Goal: Find specific page/section: Find specific page/section

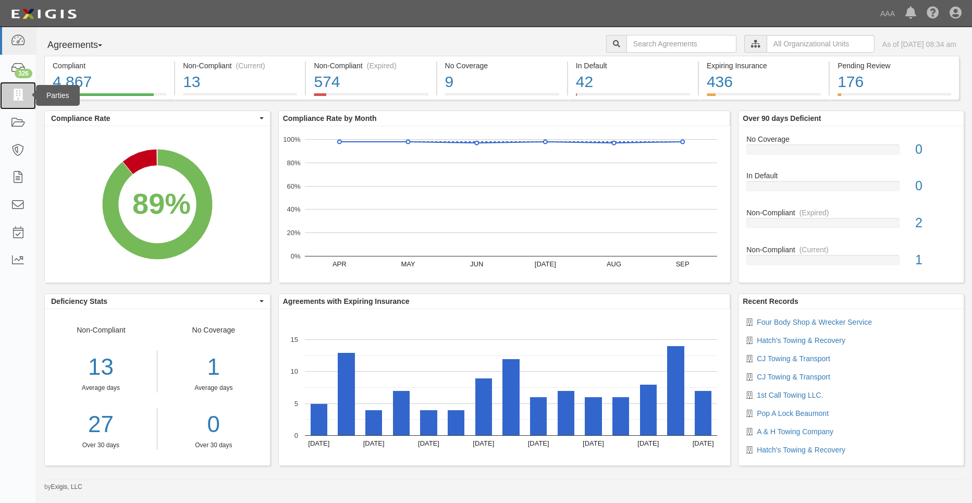
click at [20, 93] on icon at bounding box center [17, 96] width 15 height 12
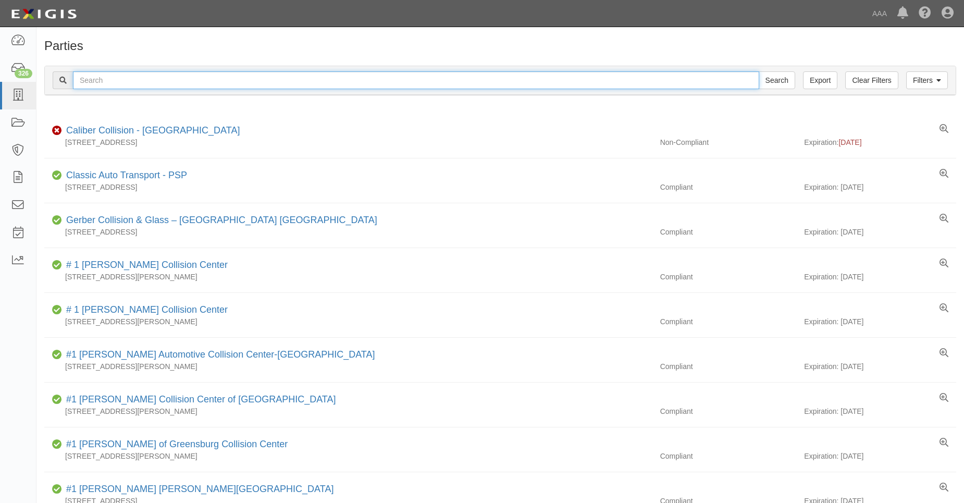
click at [105, 81] on input "text" at bounding box center [416, 80] width 686 height 18
type input "31658"
click at [759, 71] on input "Search" at bounding box center [777, 80] width 36 height 18
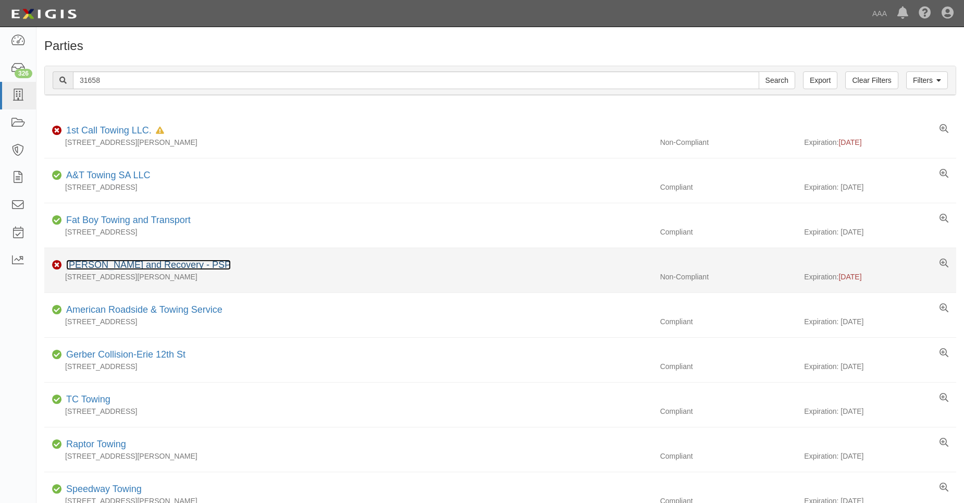
click at [114, 262] on link "Angelos Towing and Recovery - PSP" at bounding box center [148, 265] width 165 height 10
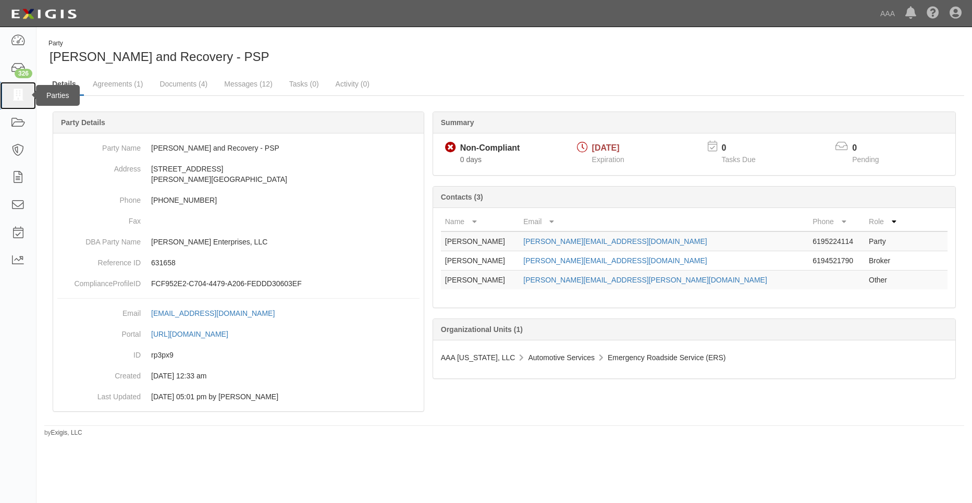
click at [24, 91] on icon at bounding box center [17, 96] width 15 height 12
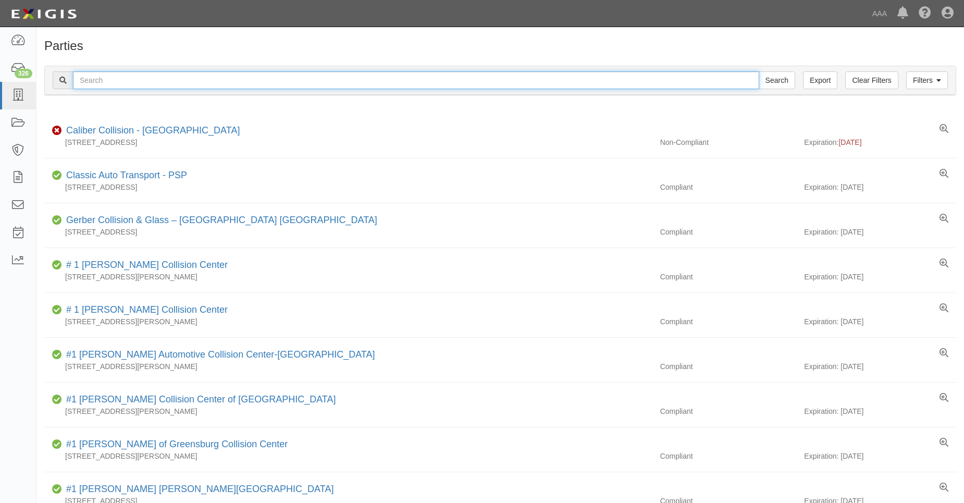
click at [108, 85] on input "text" at bounding box center [416, 80] width 686 height 18
type input "31218"
click at [759, 71] on input "Search" at bounding box center [777, 80] width 36 height 18
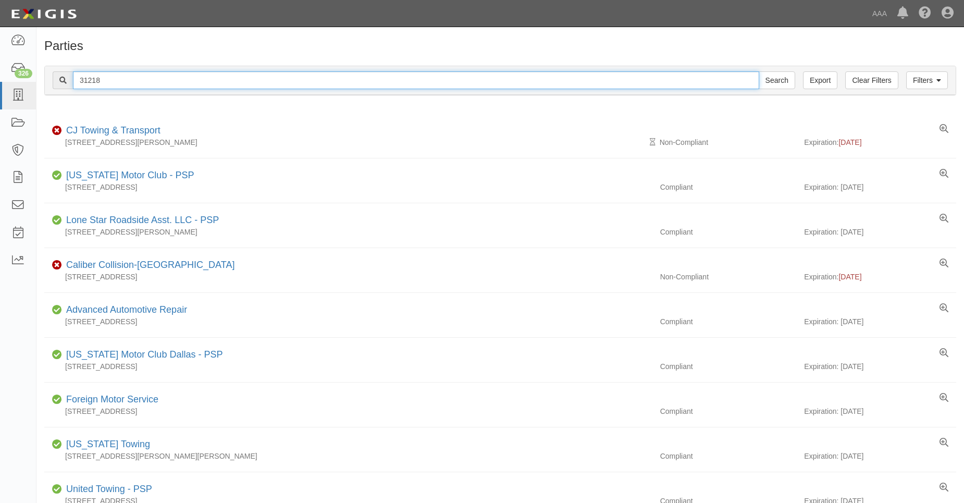
drag, startPoint x: 88, startPoint y: 78, endPoint x: 106, endPoint y: 81, distance: 18.6
click at [106, 81] on input "31218" at bounding box center [416, 80] width 686 height 18
type input "31481"
click at [759, 71] on input "Search" at bounding box center [777, 80] width 36 height 18
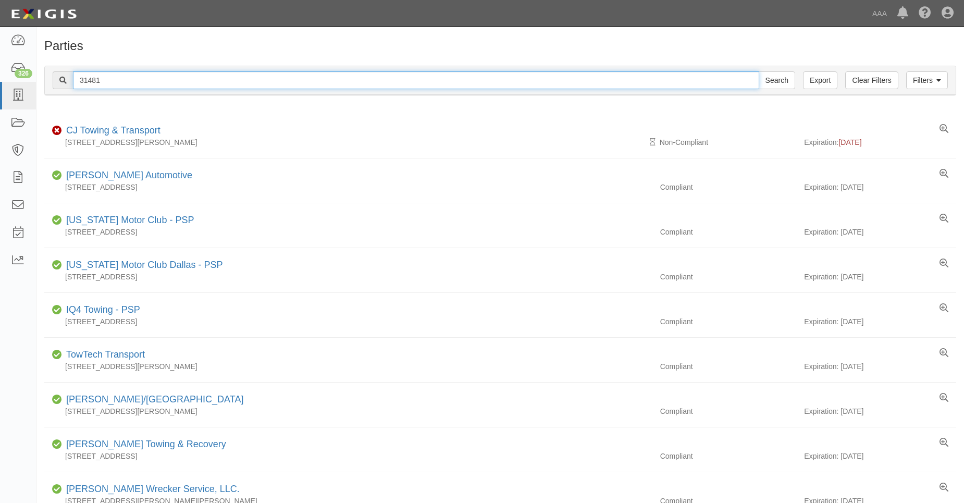
drag, startPoint x: 0, startPoint y: 0, endPoint x: 53, endPoint y: 80, distance: 96.0
click at [53, 80] on div "31481 Search" at bounding box center [424, 80] width 743 height 18
type input "31707"
click at [759, 71] on input "Search" at bounding box center [777, 80] width 36 height 18
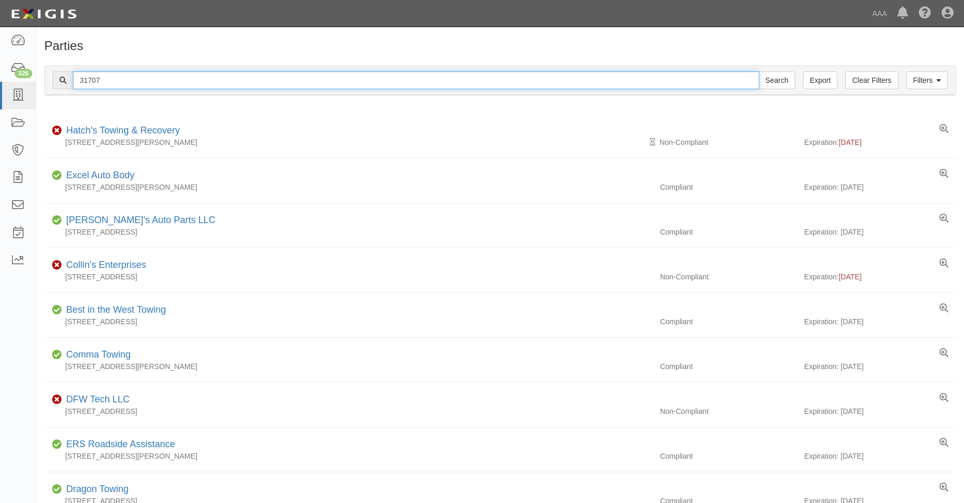
drag, startPoint x: 92, startPoint y: 82, endPoint x: 100, endPoint y: 82, distance: 8.3
click at [100, 82] on input "31707" at bounding box center [416, 80] width 686 height 18
type input "31744"
click at [759, 71] on input "Search" at bounding box center [777, 80] width 36 height 18
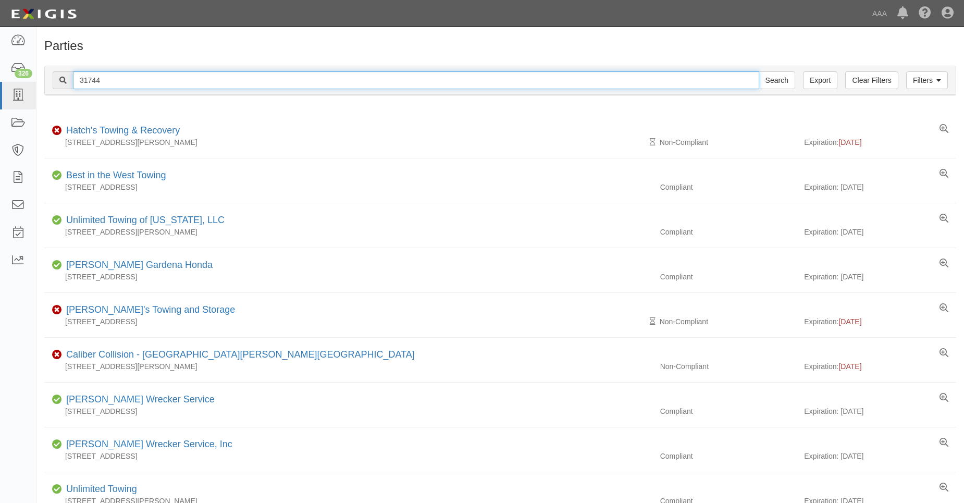
drag, startPoint x: 0, startPoint y: 0, endPoint x: 93, endPoint y: 81, distance: 123.7
click at [93, 81] on input "31744" at bounding box center [416, 80] width 686 height 18
type input "31751"
click at [759, 71] on input "Search" at bounding box center [777, 80] width 36 height 18
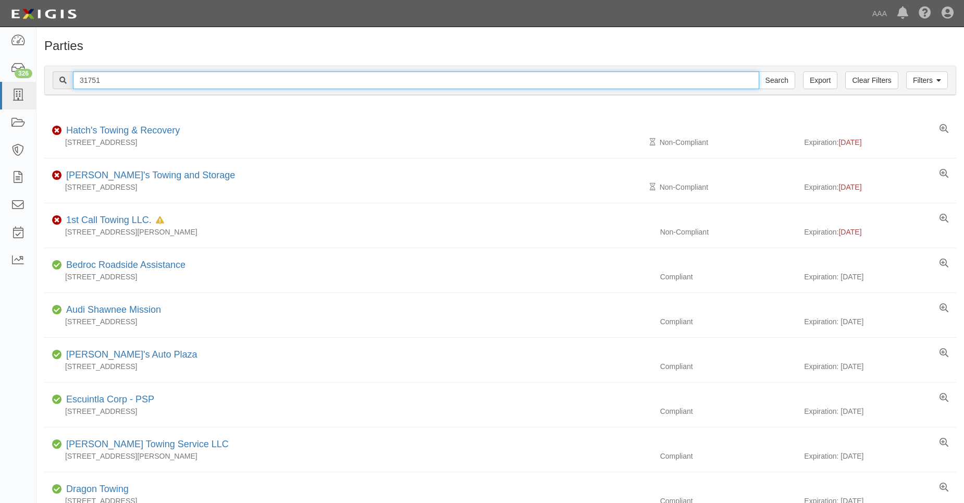
drag, startPoint x: 88, startPoint y: 81, endPoint x: 107, endPoint y: 81, distance: 19.3
click at [107, 81] on input "31751" at bounding box center [416, 80] width 686 height 18
type input "31611"
click at [759, 71] on input "Search" at bounding box center [777, 80] width 36 height 18
